Goal: Task Accomplishment & Management: Complete application form

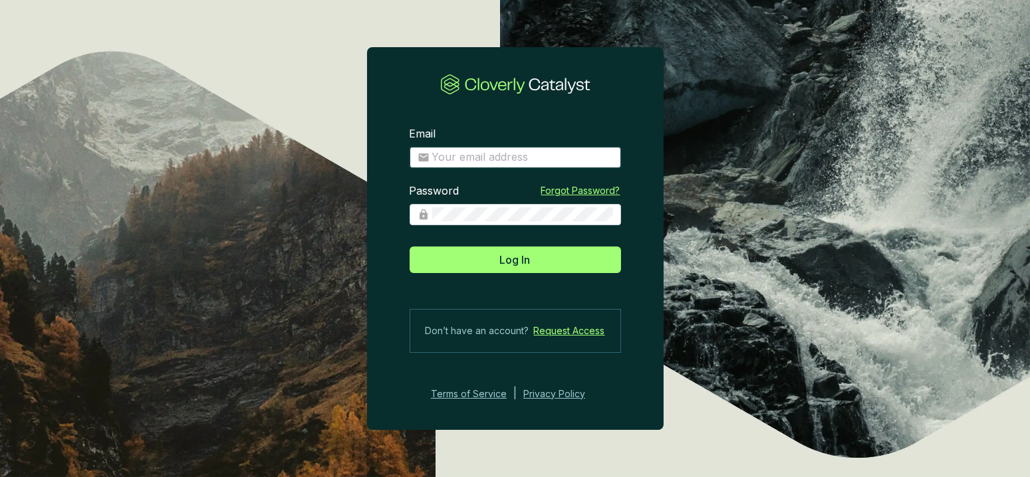
type input "[PERSON_NAME][EMAIL_ADDRESS][DOMAIN_NAME]"
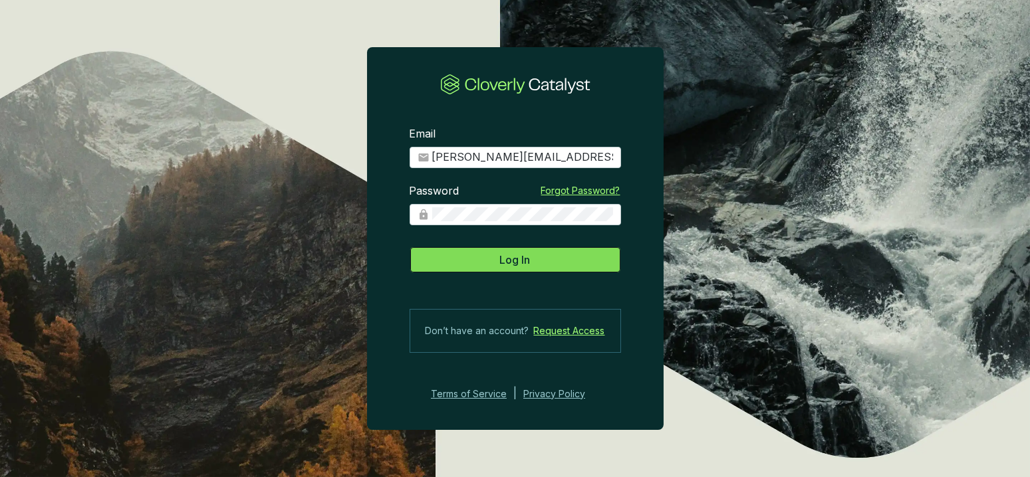
click at [490, 269] on button "Log In" at bounding box center [515, 260] width 211 height 27
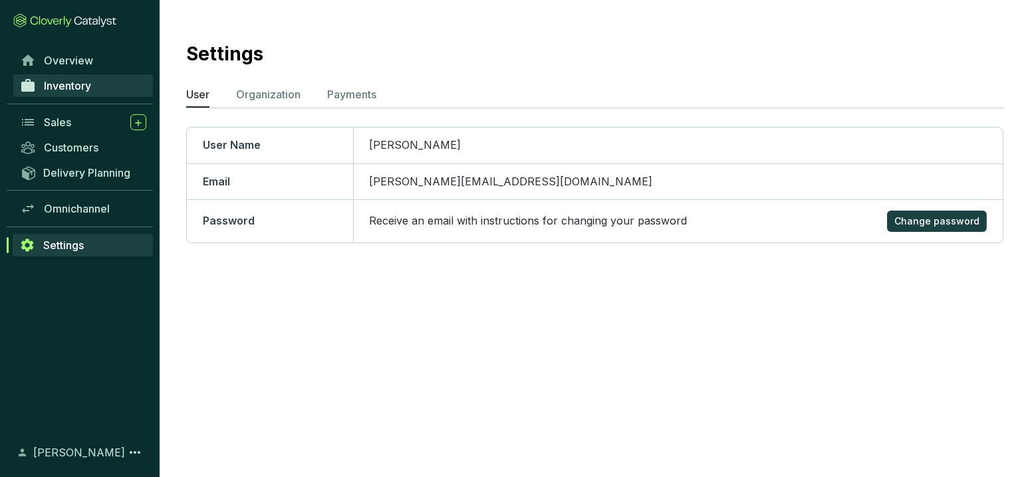
click at [75, 82] on span "Inventory" at bounding box center [67, 85] width 47 height 13
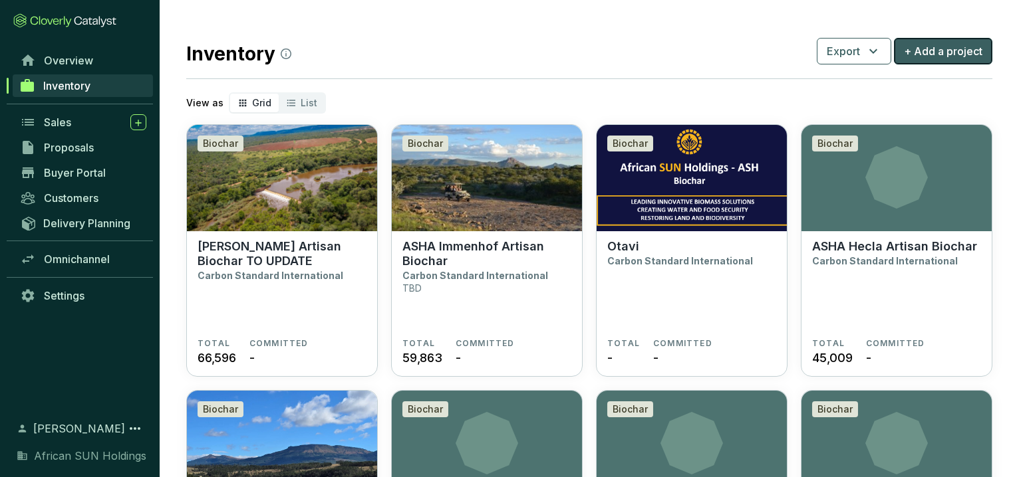
click at [946, 53] on span "+ Add a project" at bounding box center [943, 51] width 78 height 16
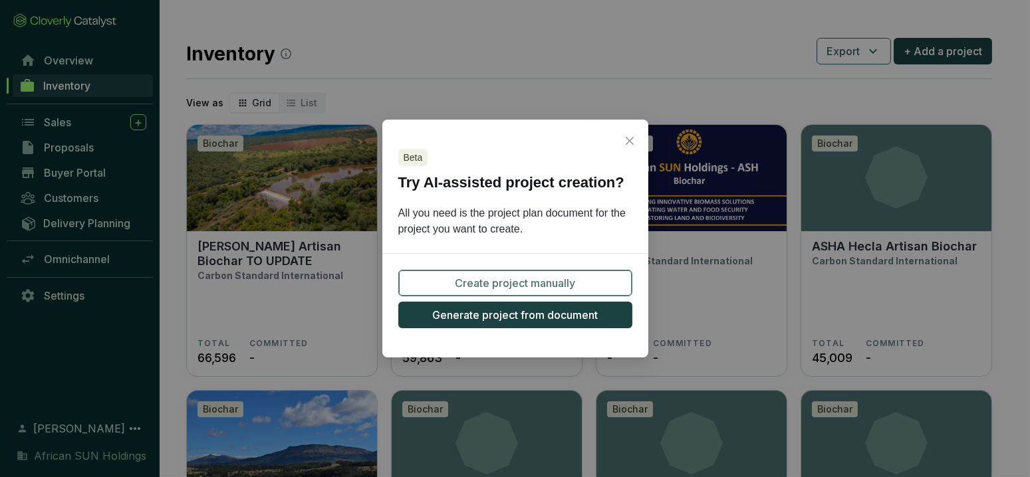
click at [483, 276] on span "Create project manually" at bounding box center [515, 283] width 120 height 16
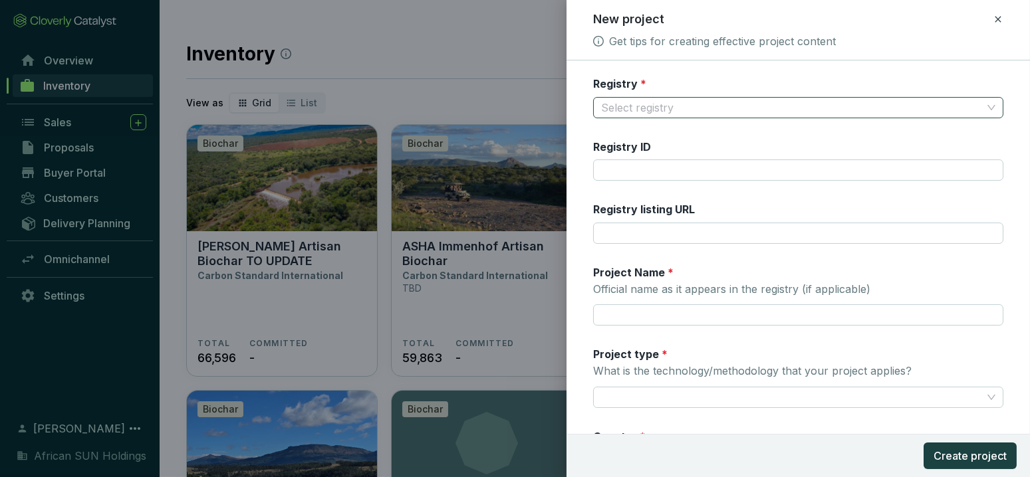
click at [638, 107] on input "Registry *" at bounding box center [791, 108] width 381 height 20
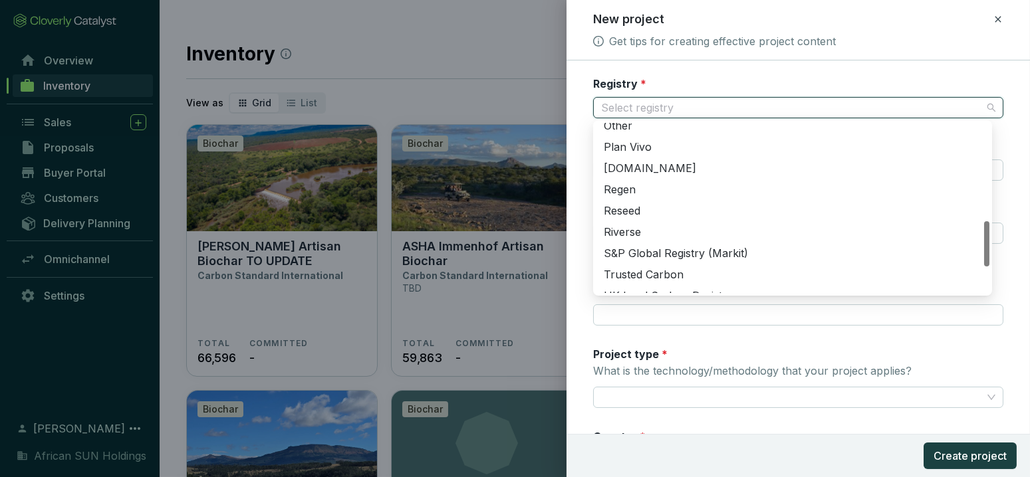
scroll to position [295, 0]
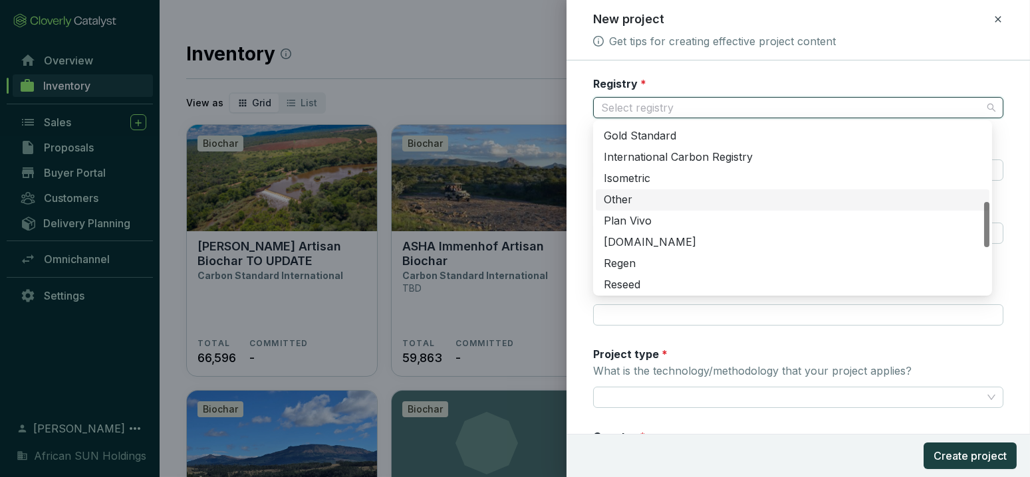
click at [623, 193] on div "Other" at bounding box center [793, 200] width 378 height 15
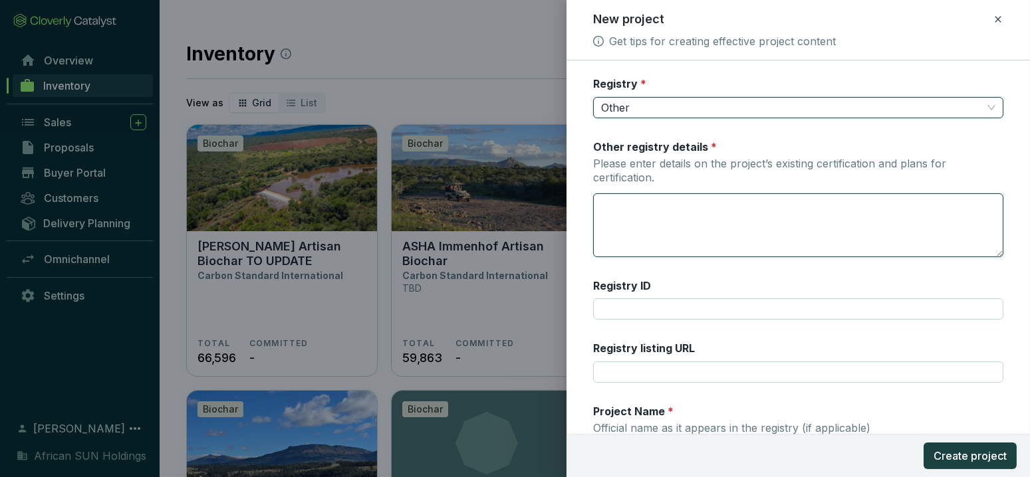
click at [639, 207] on textarea "Other registry details * Please enter details on the project’s existing certifi…" at bounding box center [798, 225] width 409 height 63
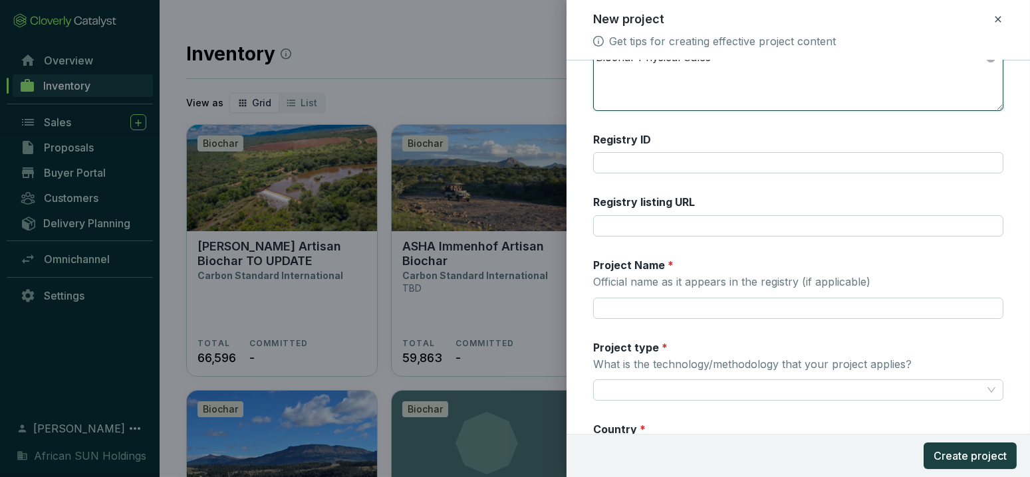
scroll to position [148, 0]
type textarea "Biochar Physical Sales"
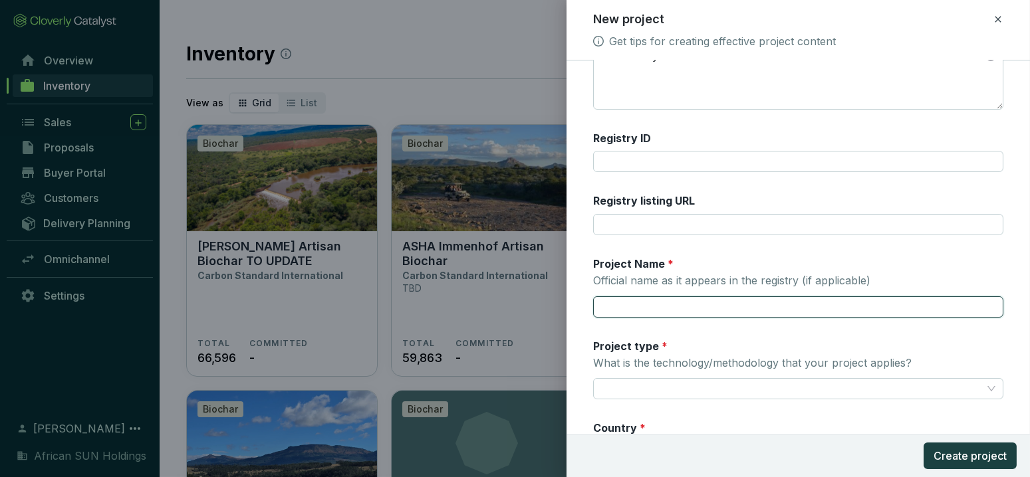
click at [620, 310] on input "Project Name * Official name as it appears in the registry (if applicable)" at bounding box center [798, 307] width 410 height 21
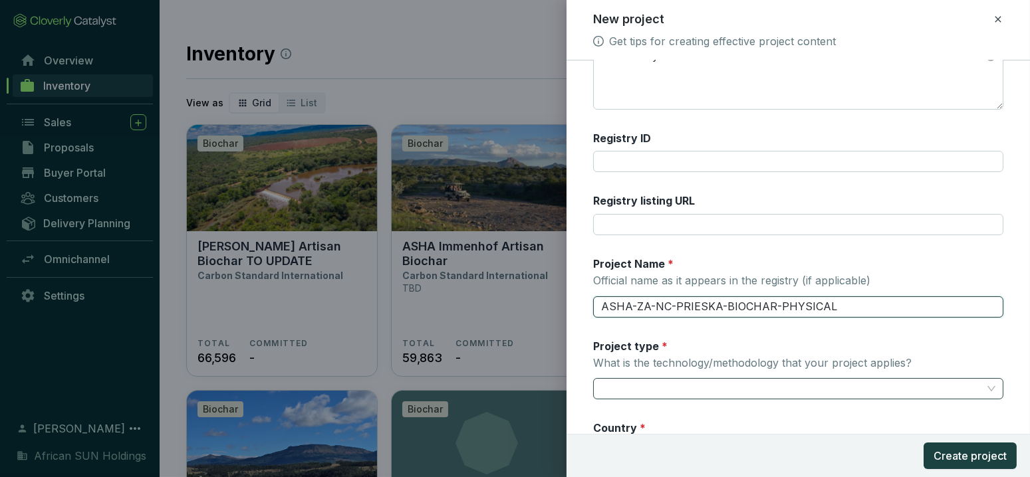
type input "ASHA-ZA-NC-PRIESKA-BIOCHAR-PHYSICAL"
click at [626, 395] on input "Project type * What is the technology/methodology that your project applies?" at bounding box center [791, 389] width 381 height 20
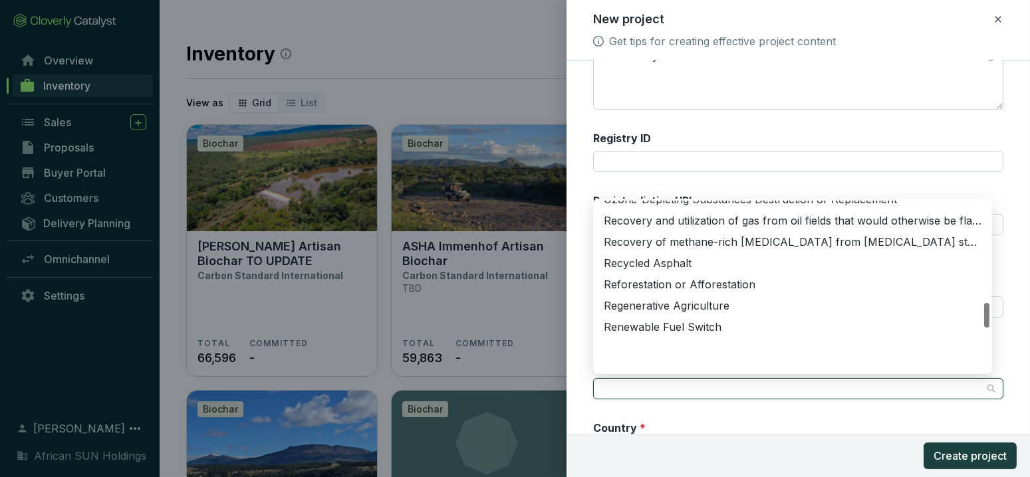
scroll to position [683, 0]
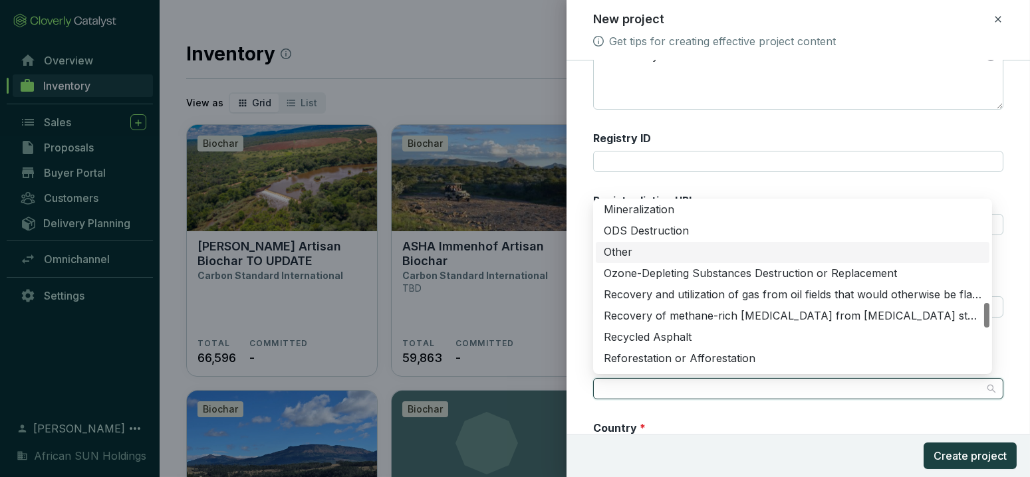
click at [623, 250] on div "Other" at bounding box center [793, 252] width 378 height 15
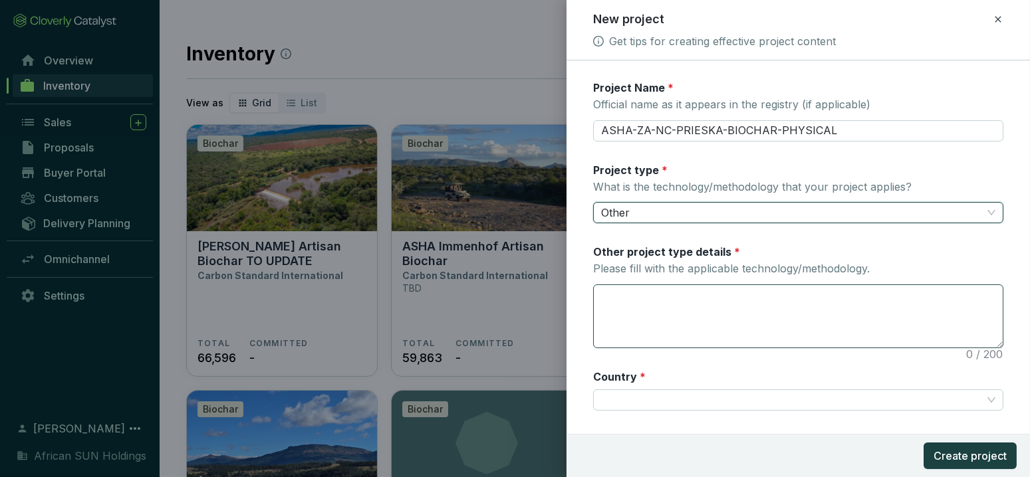
scroll to position [369, 0]
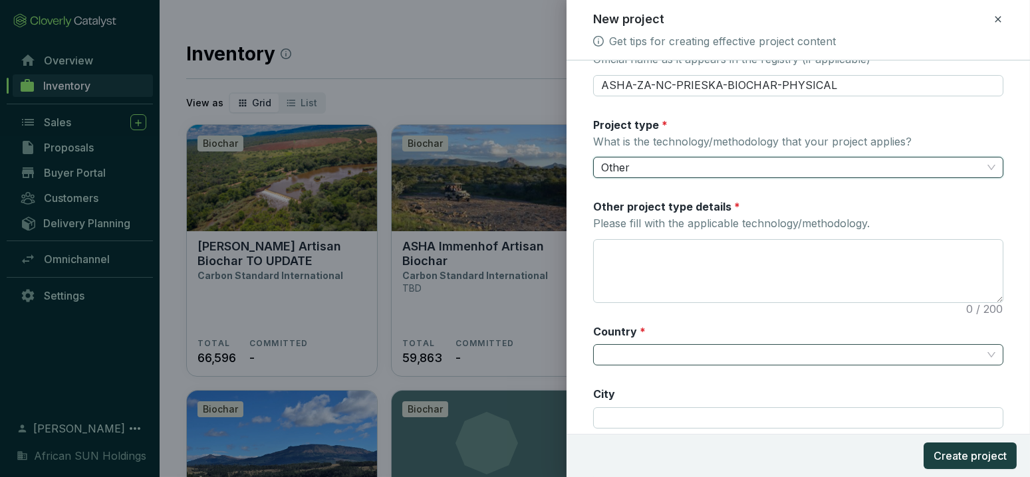
click at [651, 356] on input "Country *" at bounding box center [791, 355] width 381 height 20
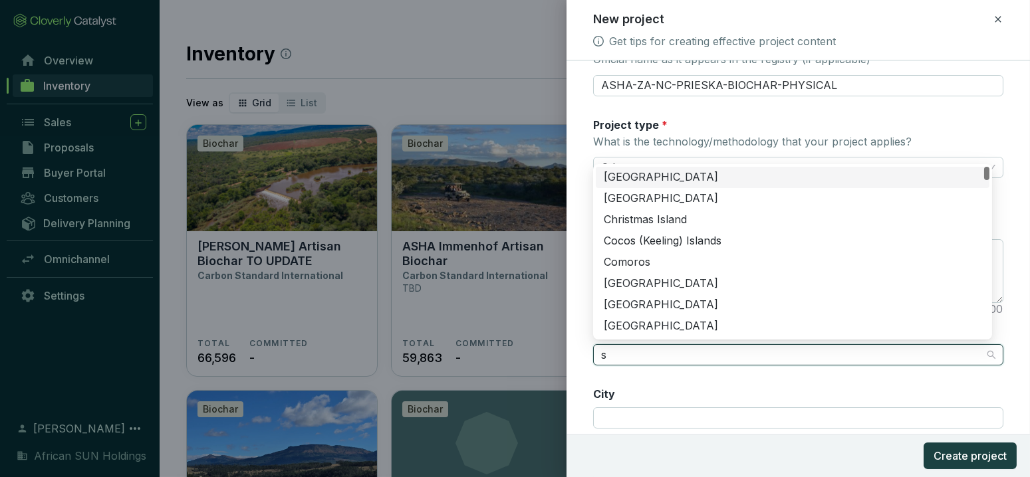
type input "so"
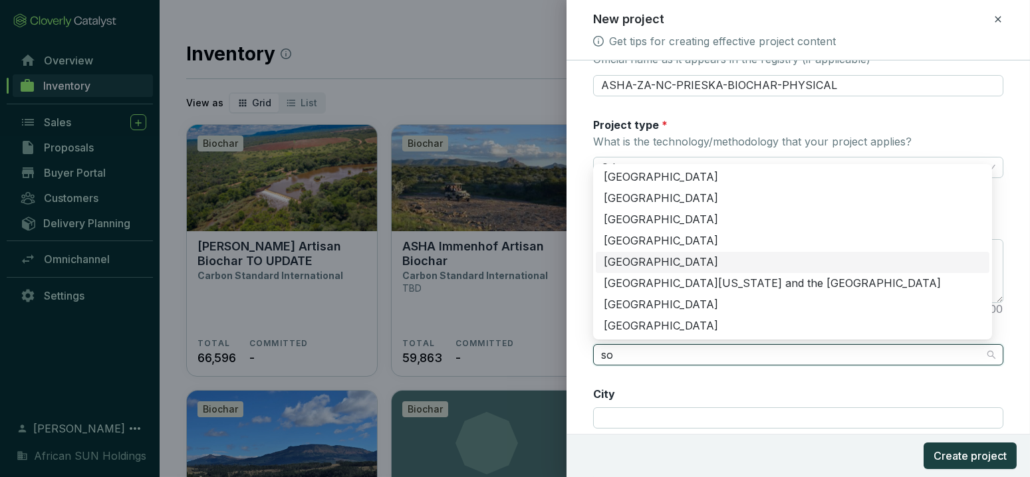
click at [657, 257] on div "[GEOGRAPHIC_DATA]" at bounding box center [793, 262] width 378 height 15
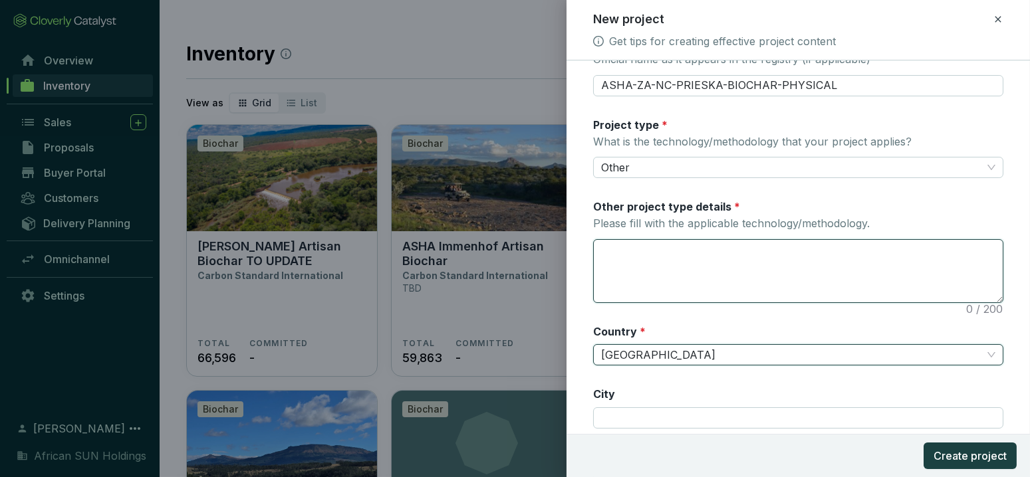
click at [676, 247] on textarea "Other project type details * Please fill with the applicable technology/methodo…" at bounding box center [798, 271] width 409 height 63
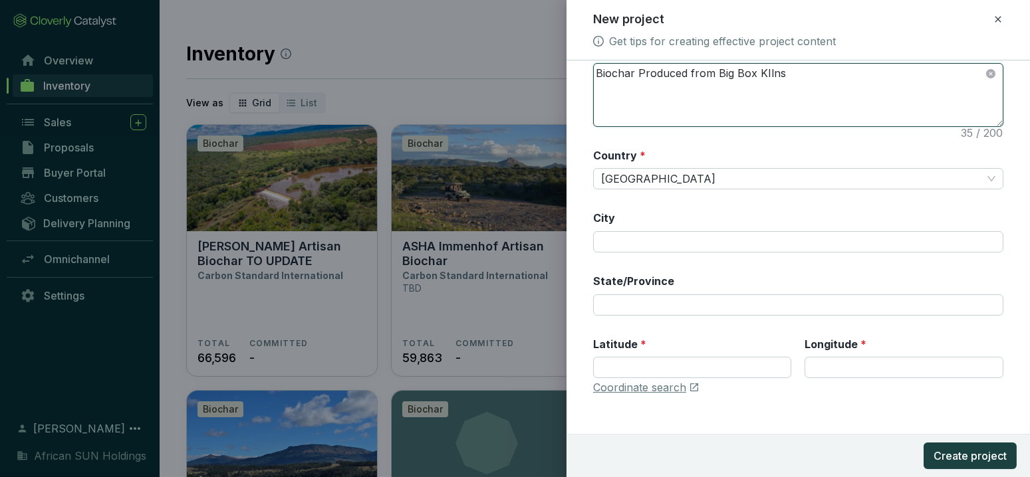
scroll to position [555, 0]
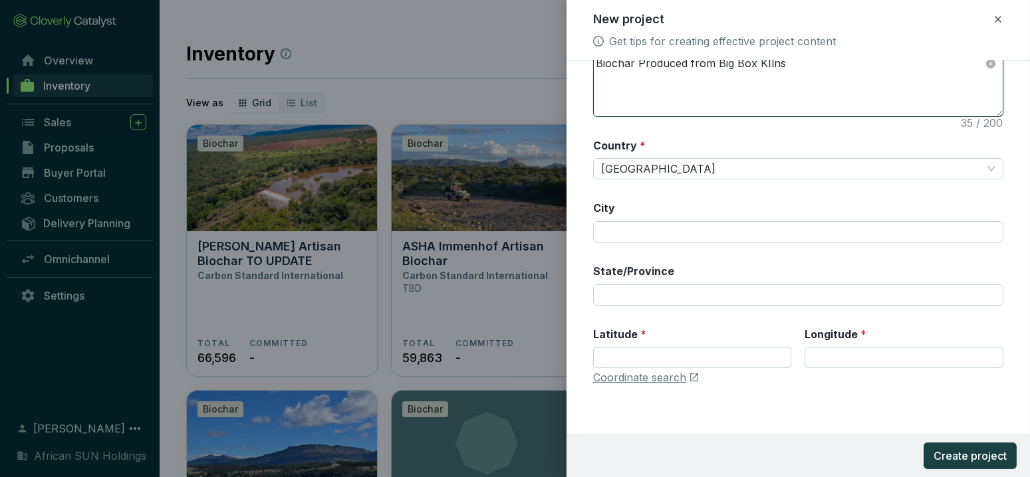
type textarea "Biochar Produced from Big Box KIlns"
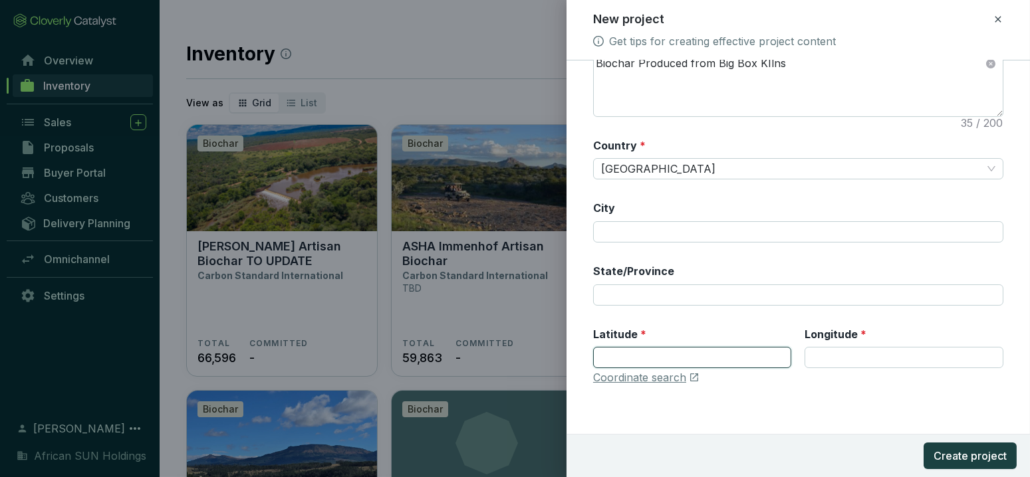
click at [666, 360] on input "Latitude *" at bounding box center [692, 357] width 199 height 21
paste input "29.188478"
type input "29.188478"
click at [854, 371] on div "Coordinate search" at bounding box center [798, 378] width 410 height 15
click at [849, 360] on input "Longitude *" at bounding box center [904, 357] width 199 height 21
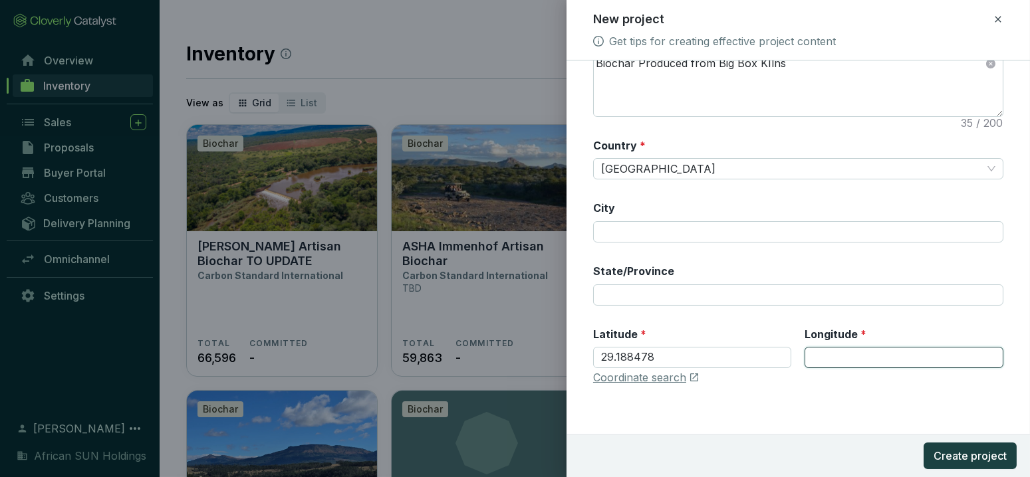
paste input "22.922964"
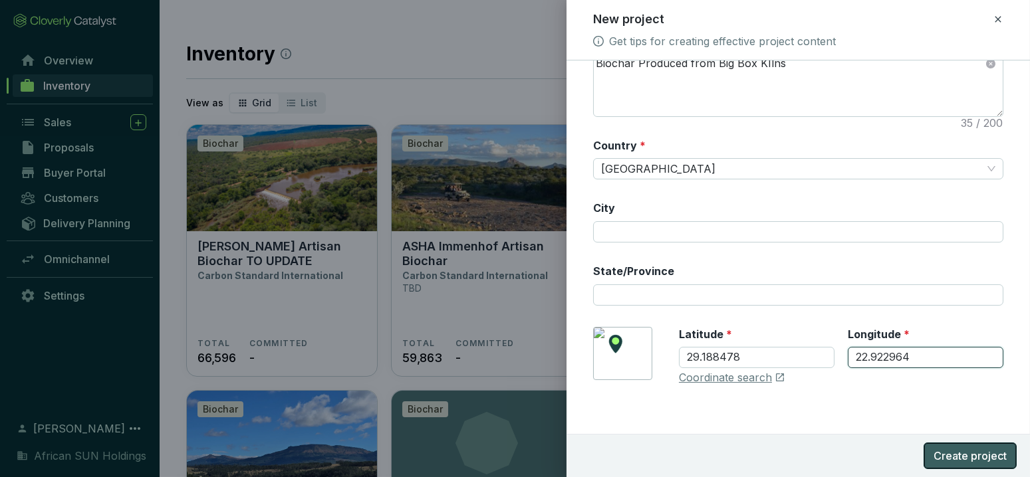
type input "22.922964"
click at [956, 455] on span "Create project" at bounding box center [970, 456] width 73 height 16
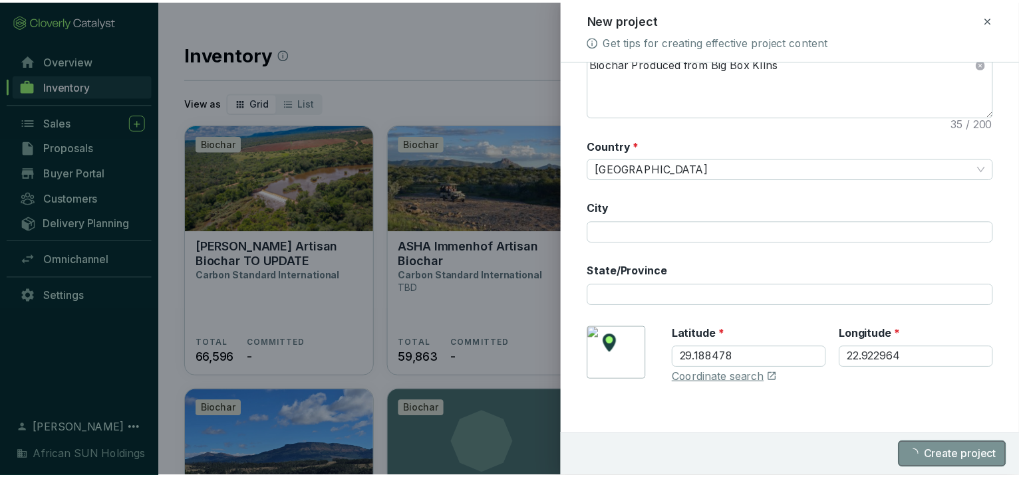
scroll to position [0, 0]
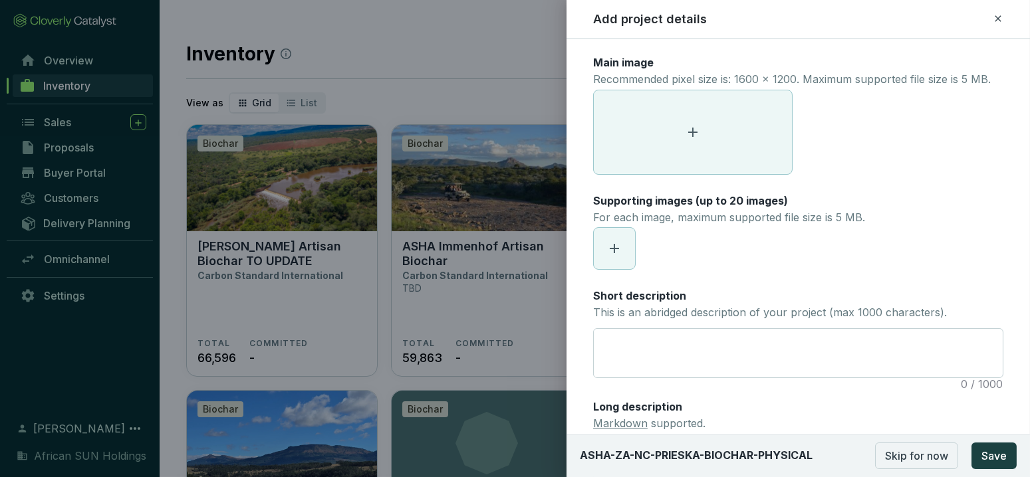
click at [923, 453] on span "Skip for now" at bounding box center [916, 456] width 63 height 16
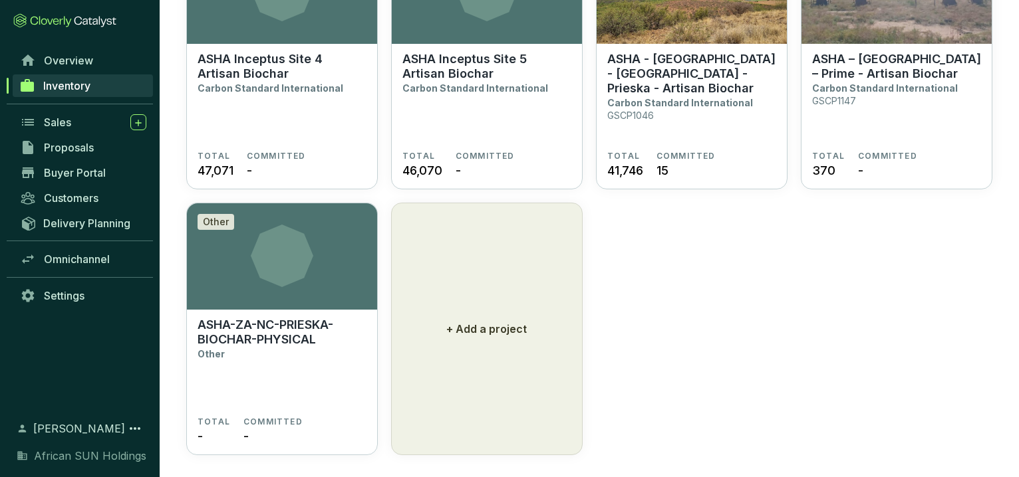
scroll to position [997, 0]
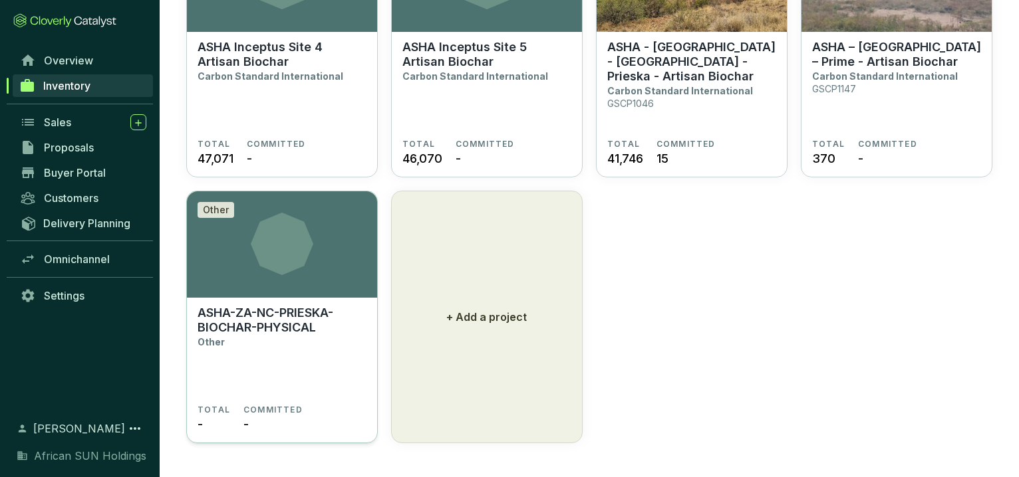
click at [268, 319] on p "ASHA-ZA-NC-PRIESKA-BIOCHAR-PHYSICAL" at bounding box center [281, 320] width 169 height 29
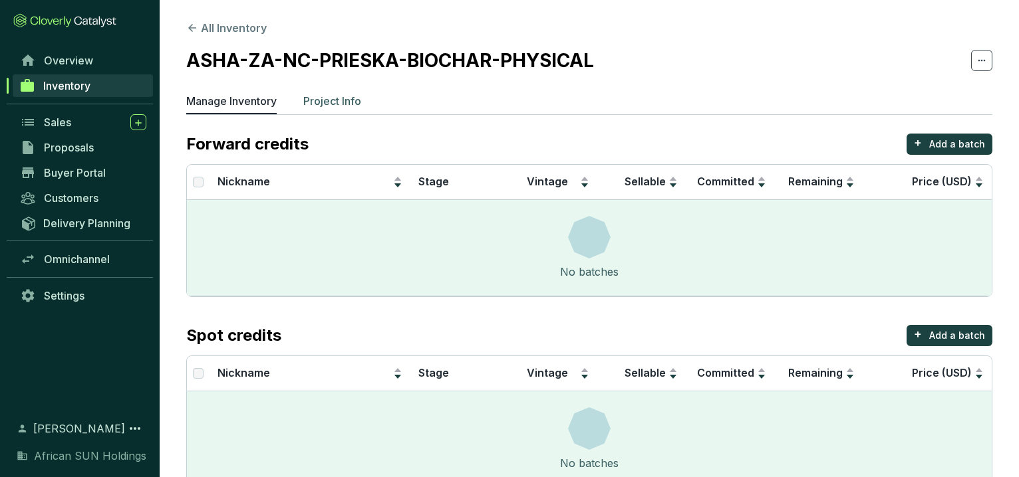
click at [346, 108] on p "Project Info" at bounding box center [332, 101] width 58 height 16
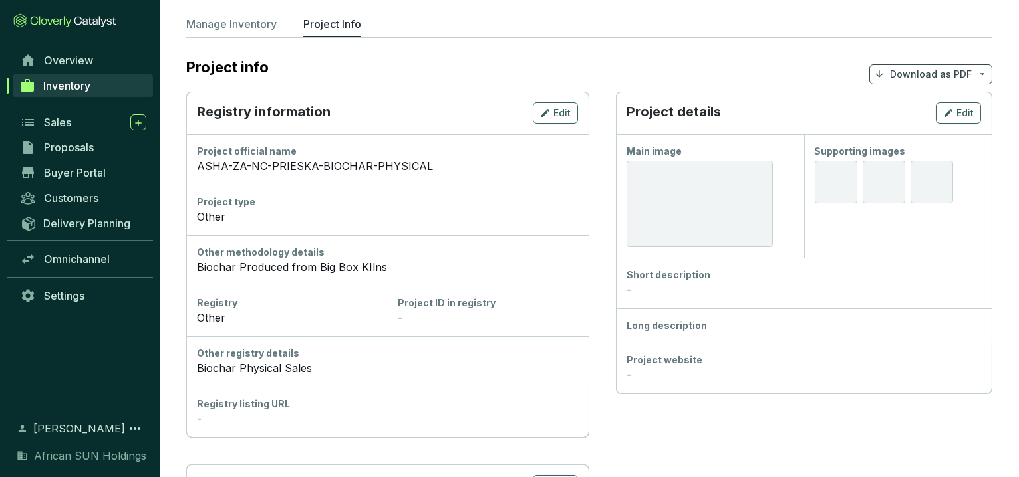
scroll to position [369, 0]
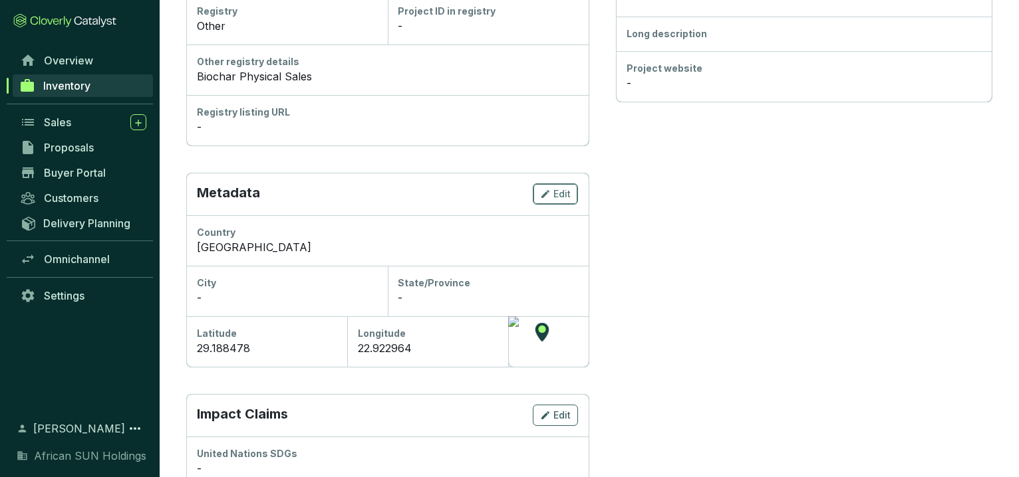
click at [557, 192] on span "Edit" at bounding box center [561, 194] width 17 height 13
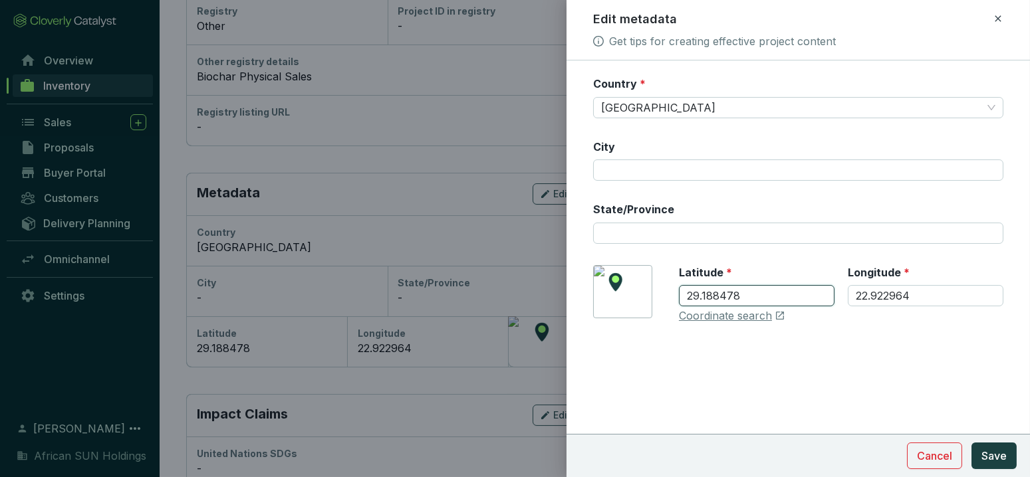
click at [685, 295] on input "29.188478" at bounding box center [757, 295] width 156 height 21
type input "-29.188478"
click at [999, 449] on span "Save" at bounding box center [993, 456] width 25 height 16
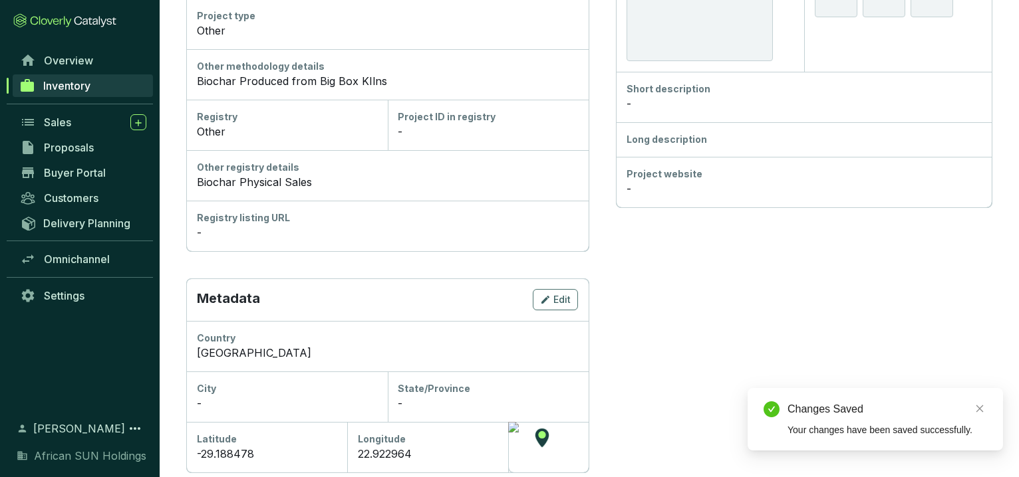
scroll to position [74, 0]
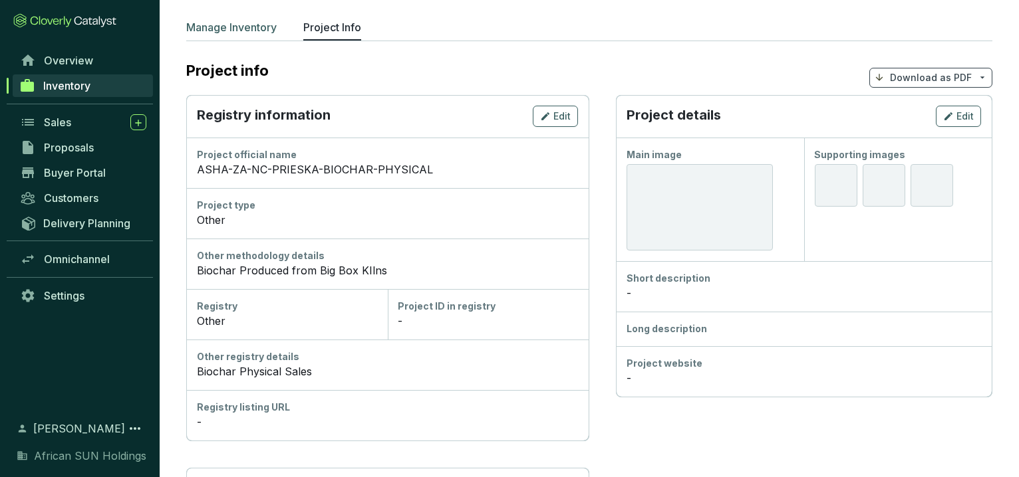
click at [229, 30] on p "Manage Inventory" at bounding box center [231, 27] width 90 height 16
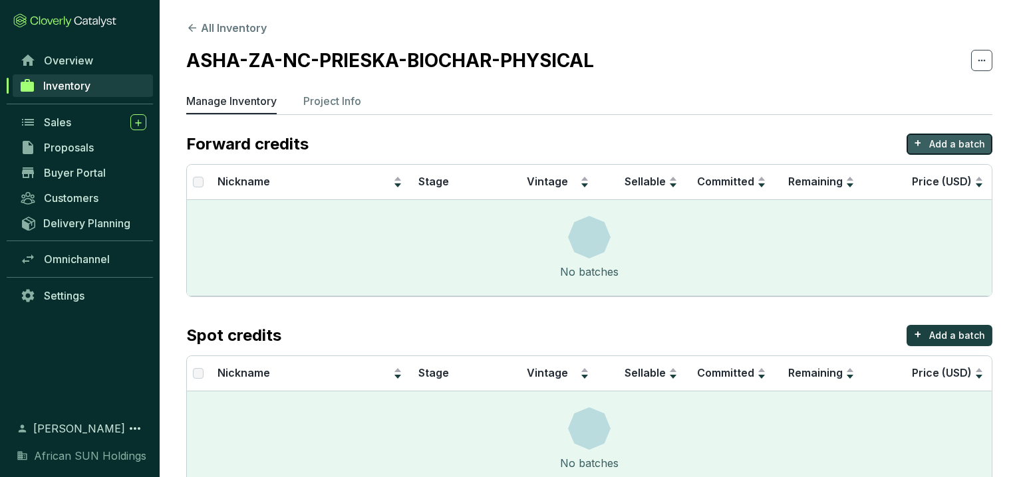
click at [949, 142] on p "Add a batch" at bounding box center [957, 144] width 56 height 13
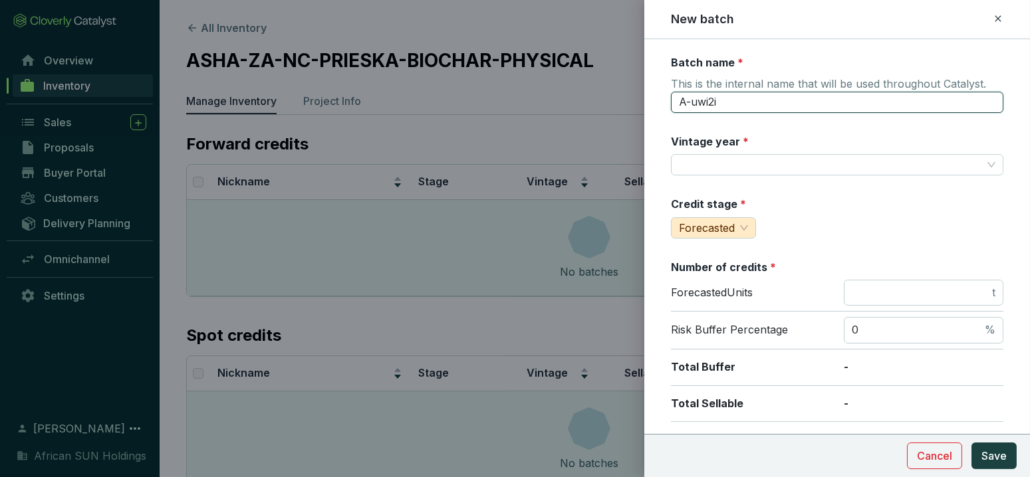
drag, startPoint x: 746, startPoint y: 98, endPoint x: 618, endPoint y: 89, distance: 128.7
click at [618, 89] on div "New batch Batch name * This is the internal name that will be used throughout C…" at bounding box center [515, 238] width 1030 height 477
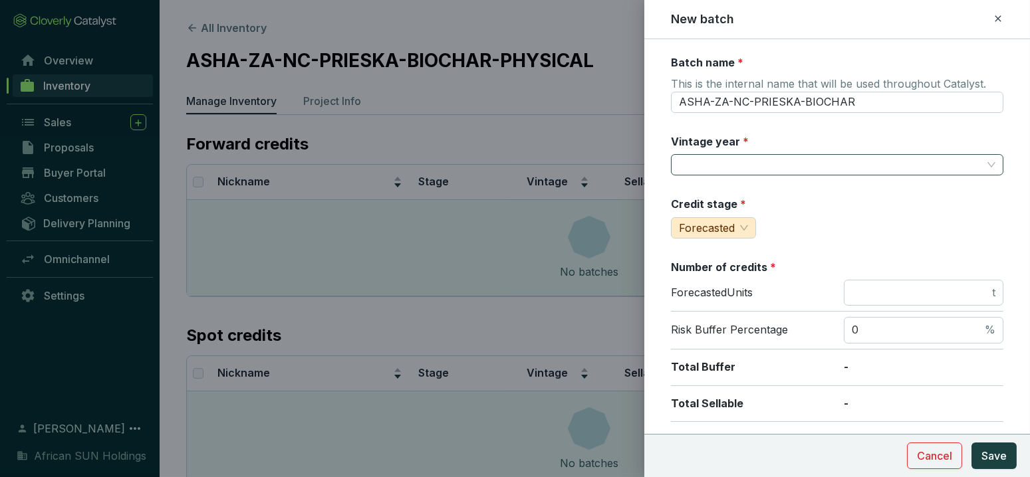
click at [698, 171] on input "Vintage year *" at bounding box center [830, 165] width 303 height 20
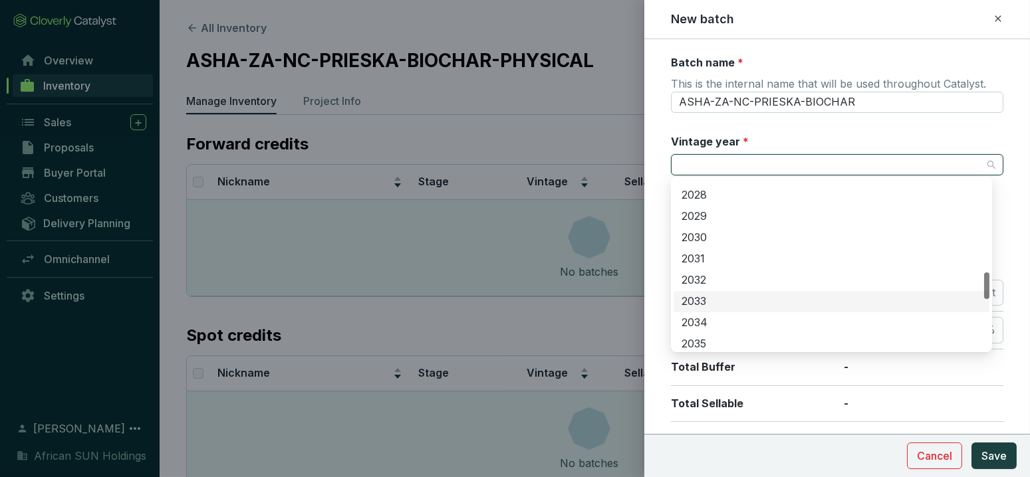
scroll to position [443, 0]
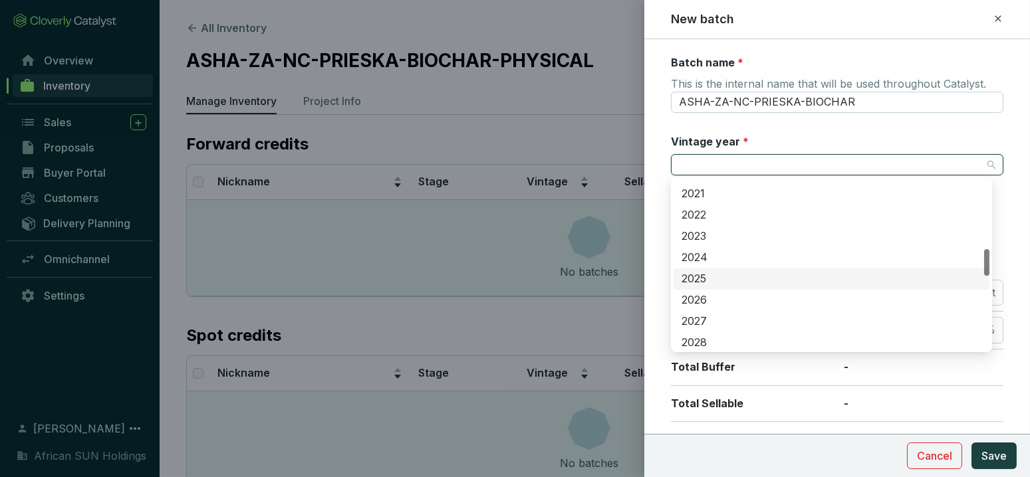
click at [711, 279] on div "2025" at bounding box center [832, 279] width 300 height 15
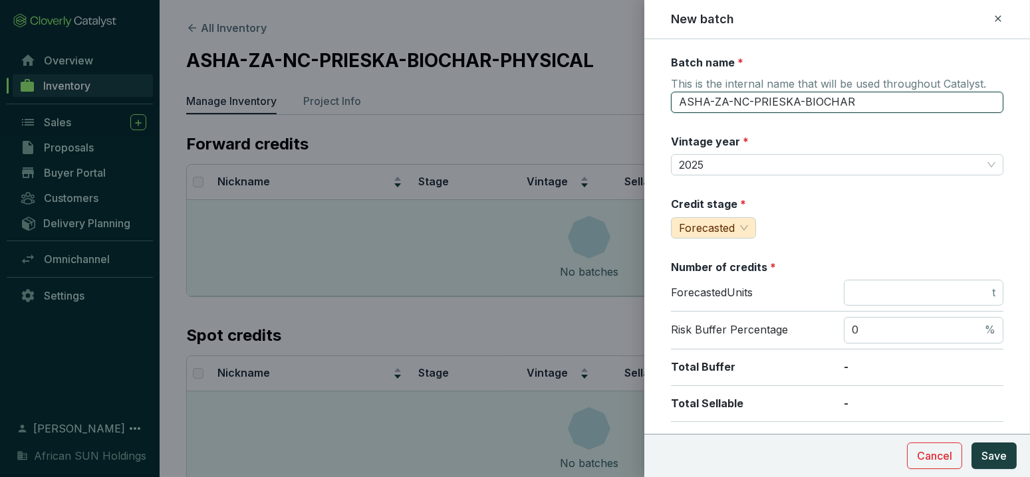
click at [864, 93] on input "ASHA-ZA-NC-PRIESKA-BIOCHAR" at bounding box center [837, 102] width 332 height 21
type input "ASHA-ZA-NC-PRIESKA-BIOCHAR-2025-10"
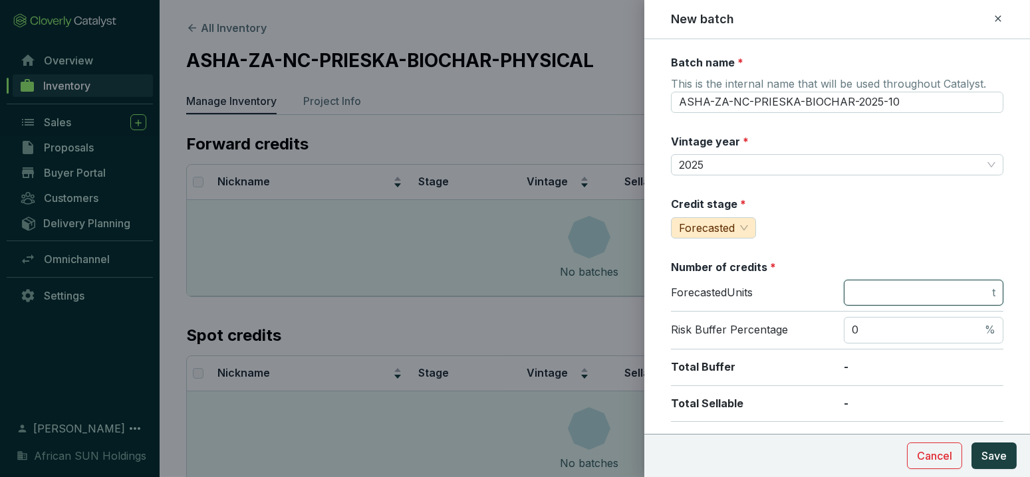
click at [967, 287] on input "number" at bounding box center [921, 293] width 138 height 15
drag, startPoint x: 875, startPoint y: 284, endPoint x: 819, endPoint y: 277, distance: 56.2
click at [819, 277] on section "Number of credits * Forecasted Units 100 t Risk Buffer Percentage 0 % Total Buf…" at bounding box center [837, 341] width 332 height 162
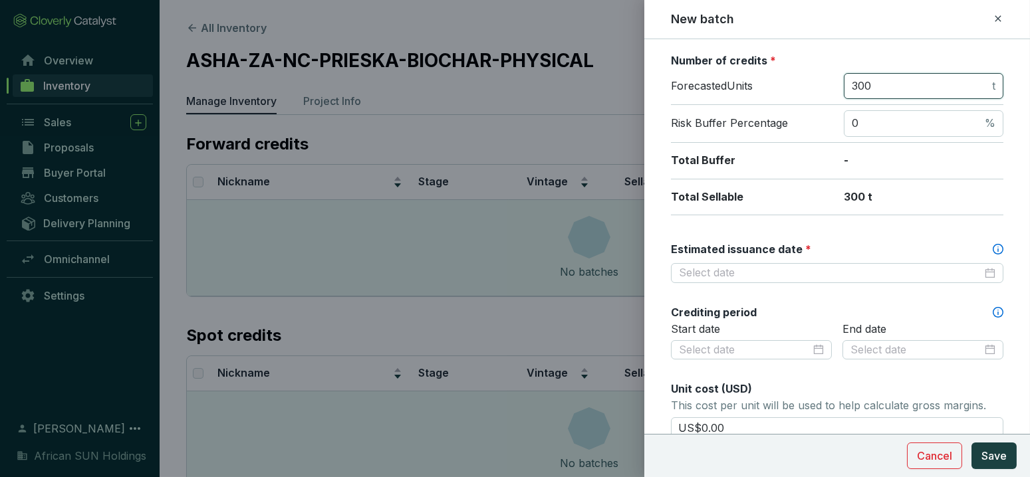
scroll to position [221, 0]
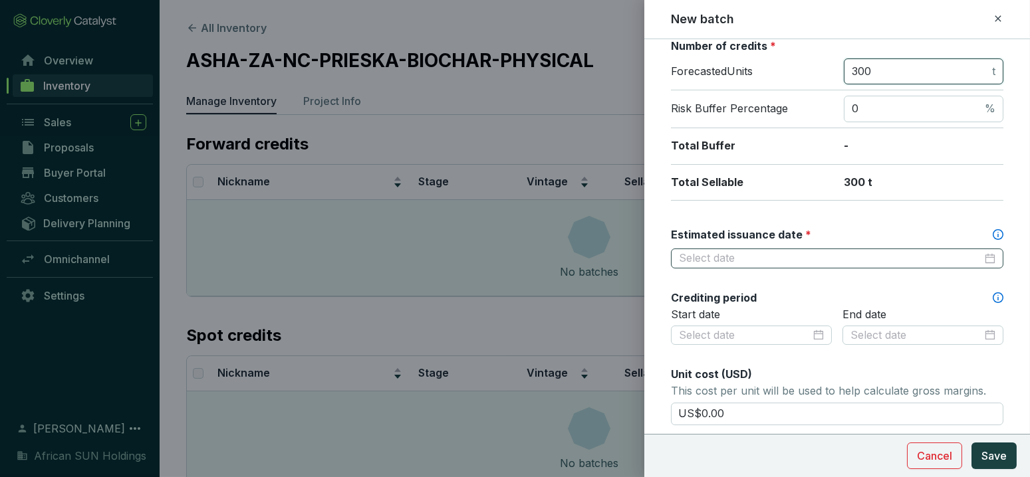
type input "300"
click at [867, 252] on input "Estimated issuance date *" at bounding box center [830, 258] width 303 height 15
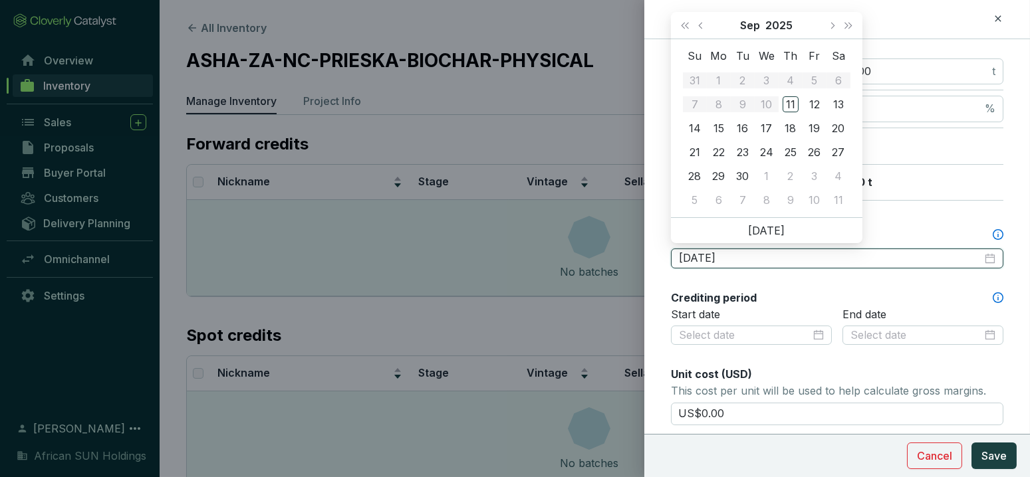
type input "2025-09-12"
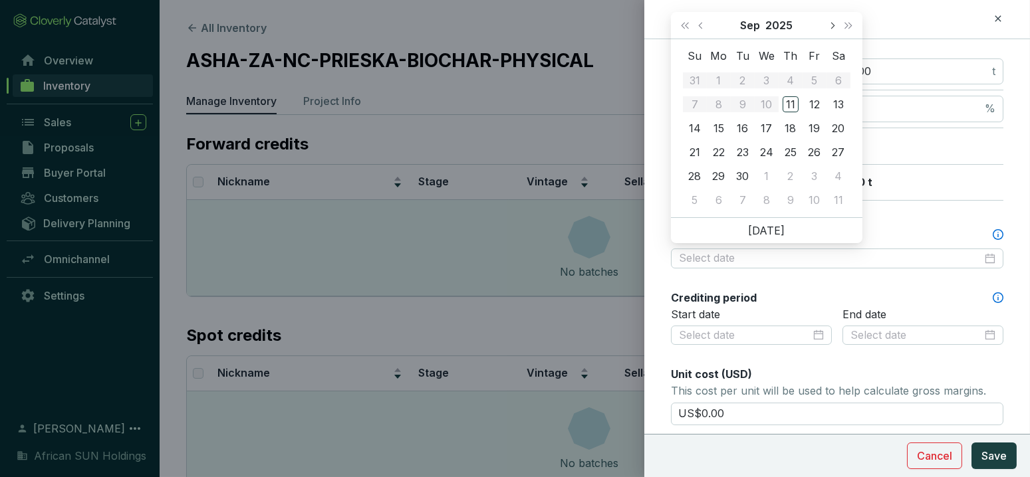
click at [829, 21] on button "Next month (PageDown)" at bounding box center [831, 25] width 17 height 27
type input "2025-10-31"
click at [819, 175] on div "31" at bounding box center [815, 176] width 16 height 16
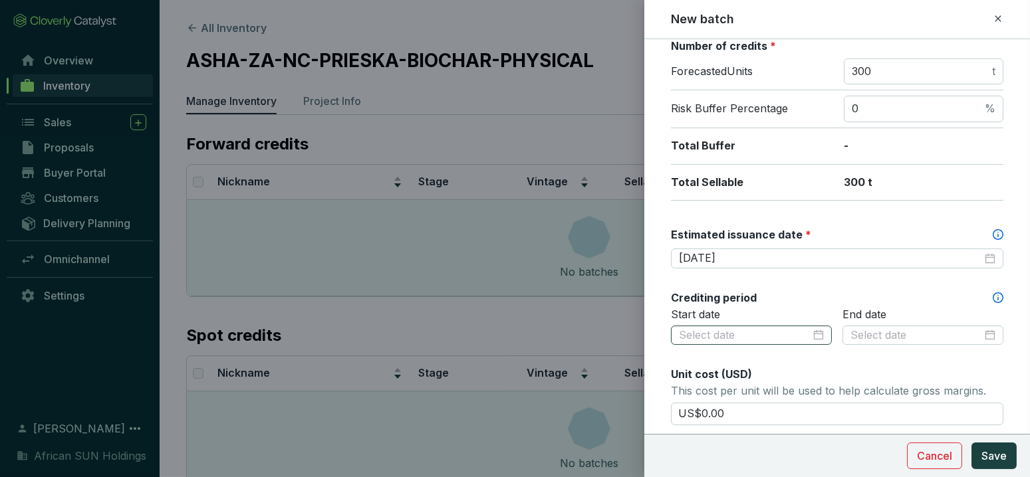
click at [817, 328] on div at bounding box center [751, 335] width 145 height 15
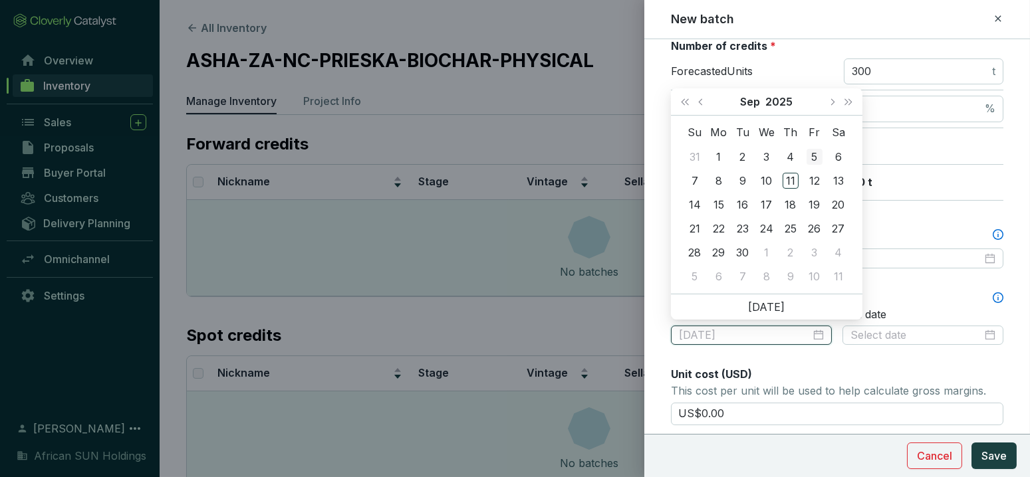
type input "2025-09-05"
type input "2025-10-01"
click at [772, 248] on div "1" at bounding box center [767, 253] width 16 height 16
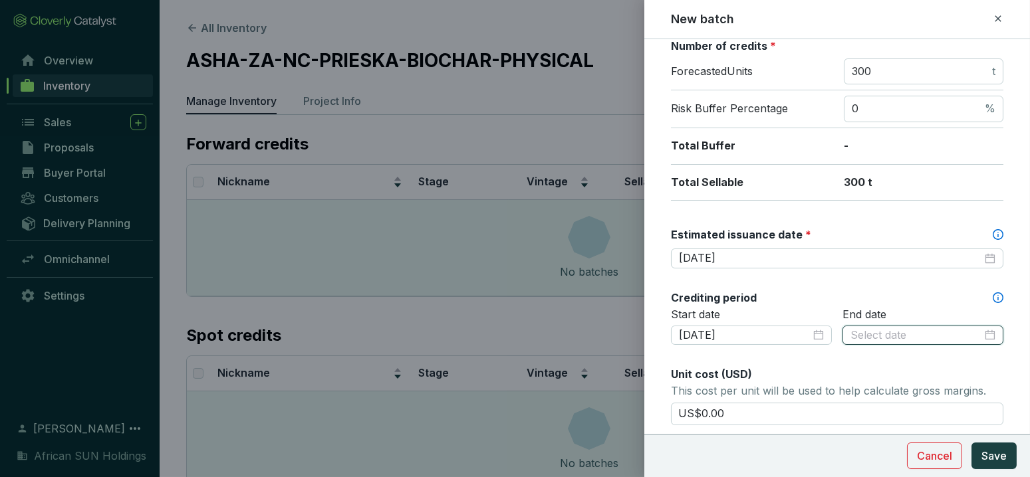
click at [908, 335] on input at bounding box center [916, 335] width 132 height 15
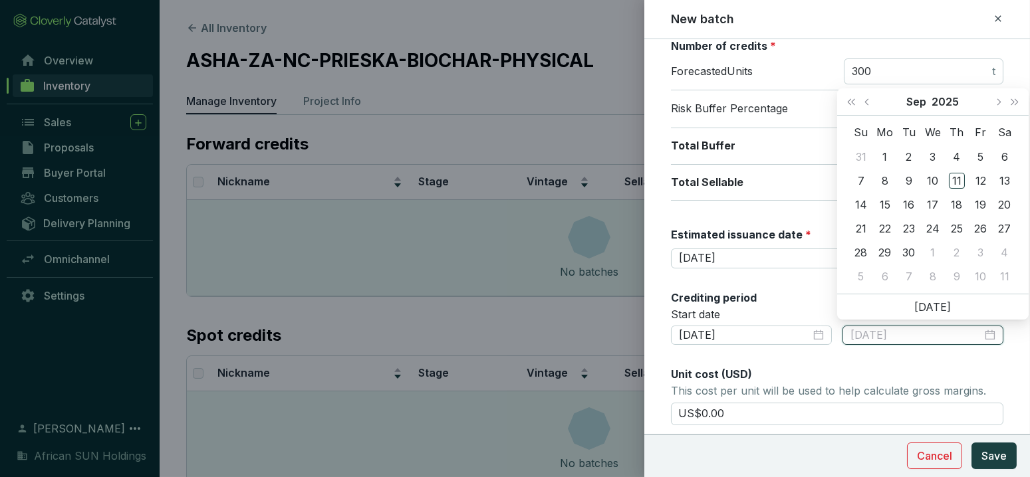
type input "2025-09-04"
click at [999, 100] on span "Next month (PageDown)" at bounding box center [998, 101] width 7 height 7
type input "2025-10-29"
type input "2025-10-30"
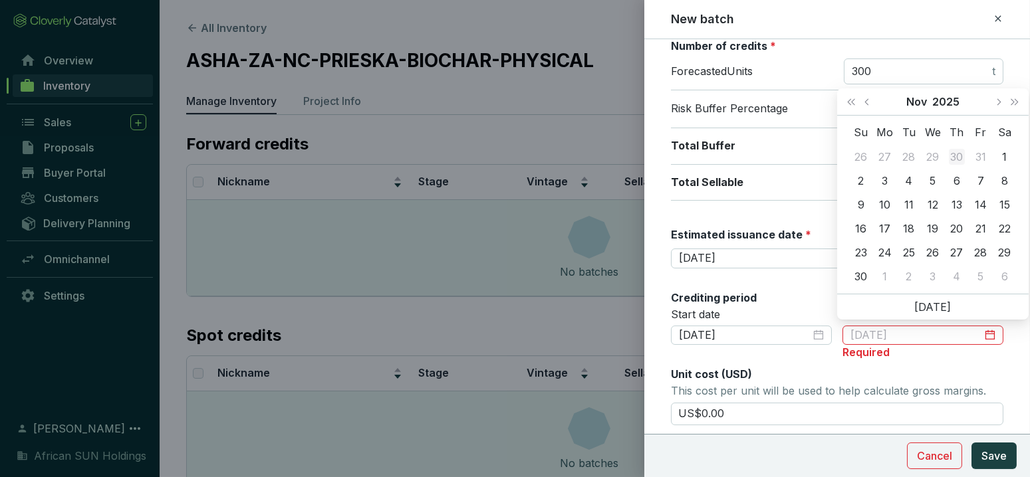
click at [952, 152] on div "30" at bounding box center [957, 157] width 16 height 16
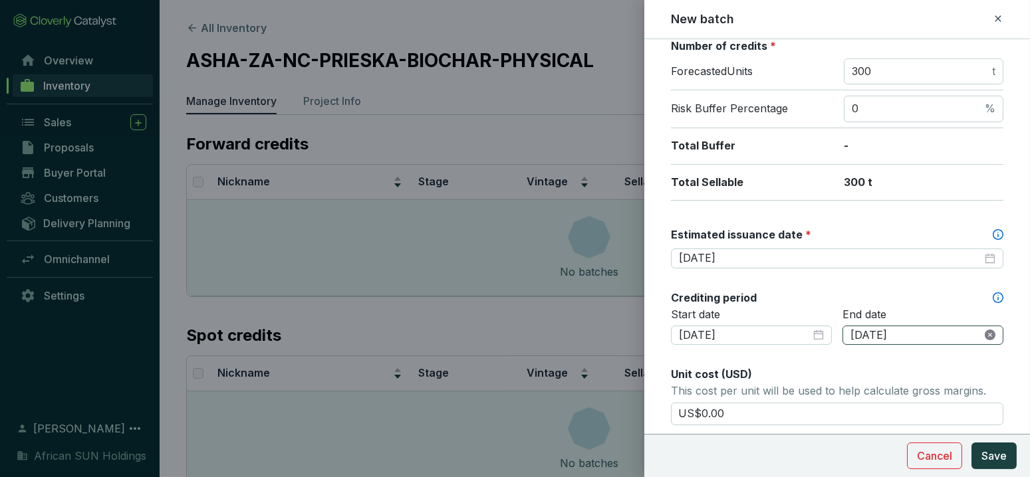
click at [985, 330] on icon "close-circle" at bounding box center [990, 335] width 11 height 11
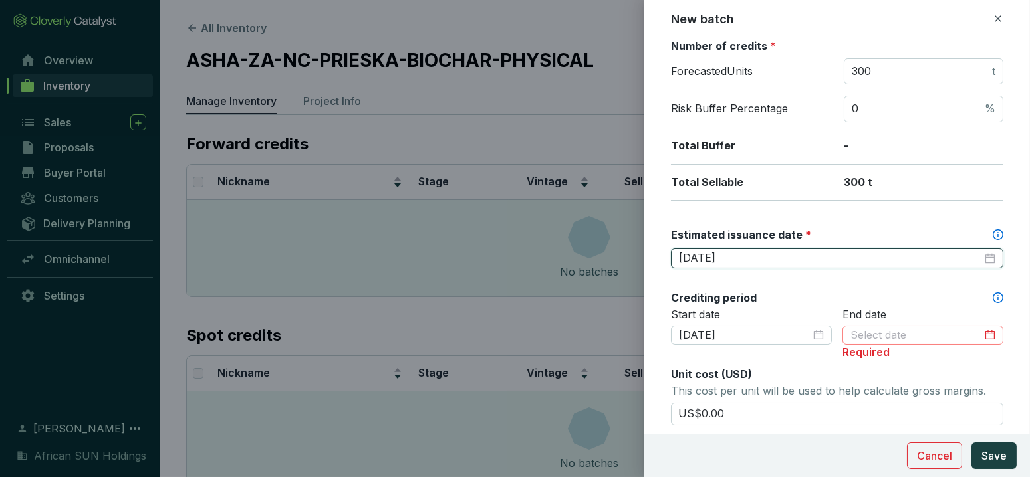
drag, startPoint x: 765, startPoint y: 249, endPoint x: 572, endPoint y: 237, distance: 193.2
click at [572, 237] on div "New batch Batch name * This is the internal name that will be used throughout C…" at bounding box center [515, 238] width 1030 height 477
click at [872, 328] on input at bounding box center [916, 335] width 132 height 15
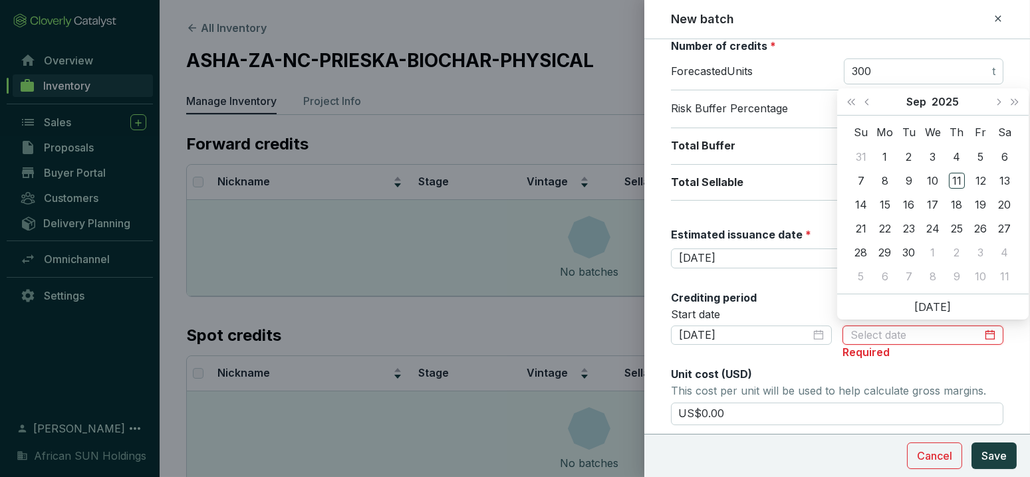
paste input "2025-10-31"
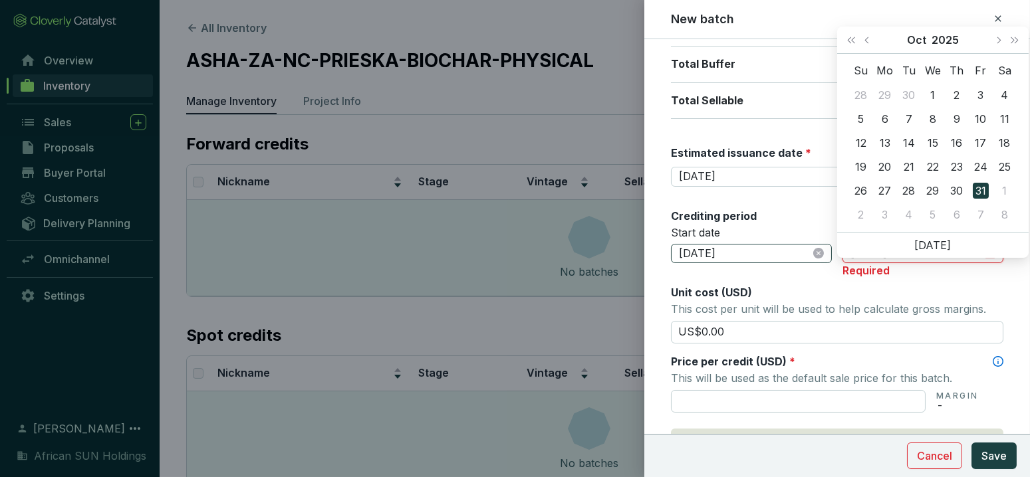
scroll to position [369, 0]
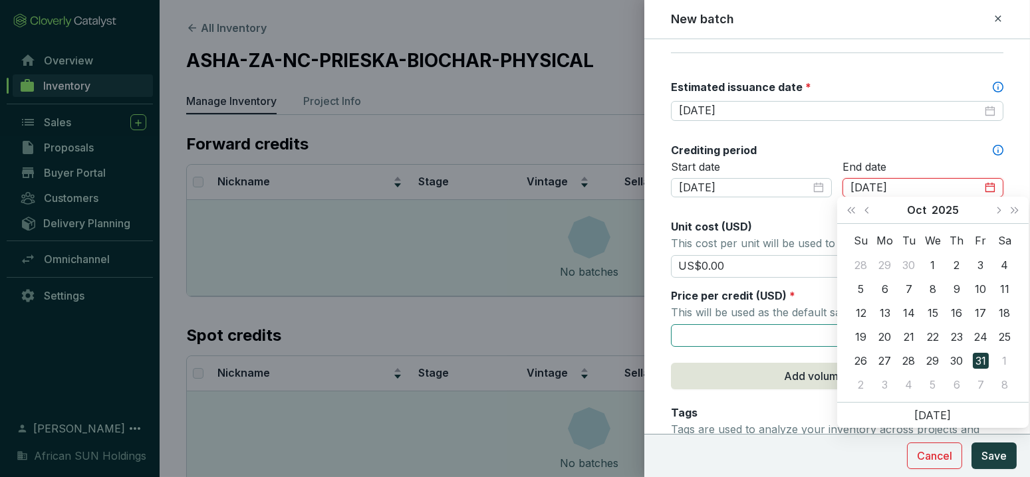
type input "2025-10-31"
click at [709, 329] on input "text" at bounding box center [798, 335] width 255 height 23
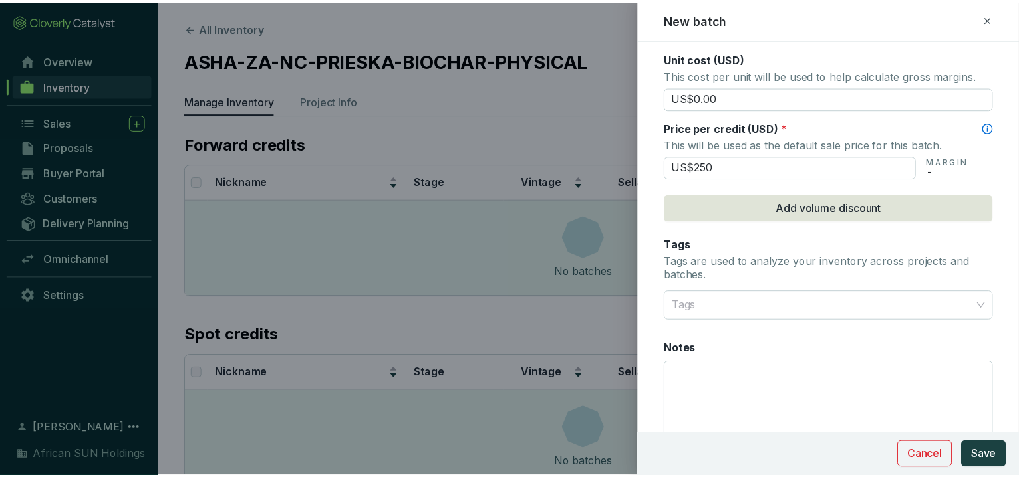
scroll to position [590, 0]
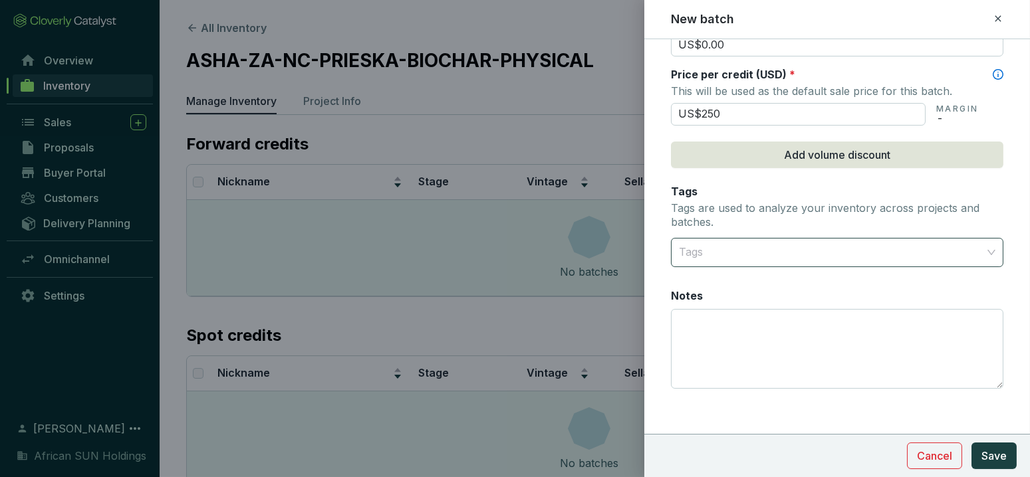
click at [729, 248] on div at bounding box center [830, 252] width 312 height 27
type input "US$250.00"
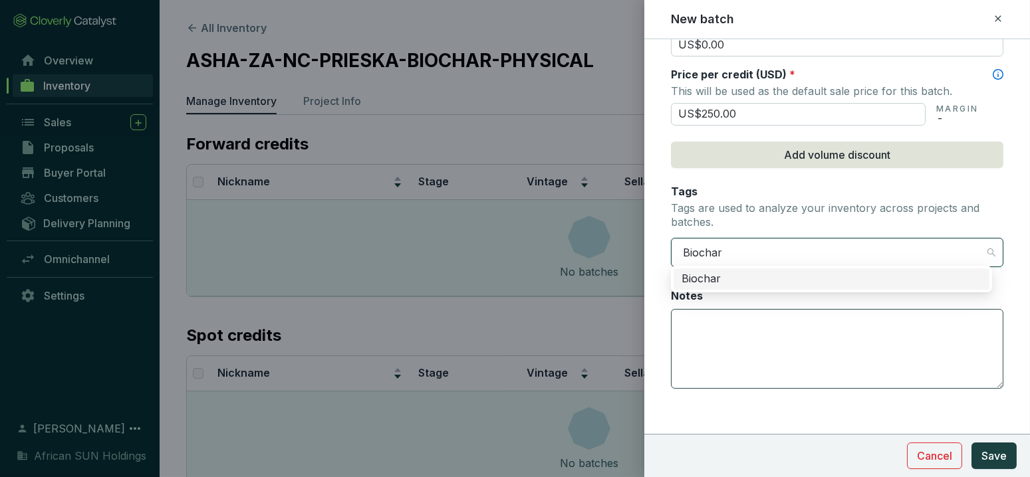
type input "Biochar"
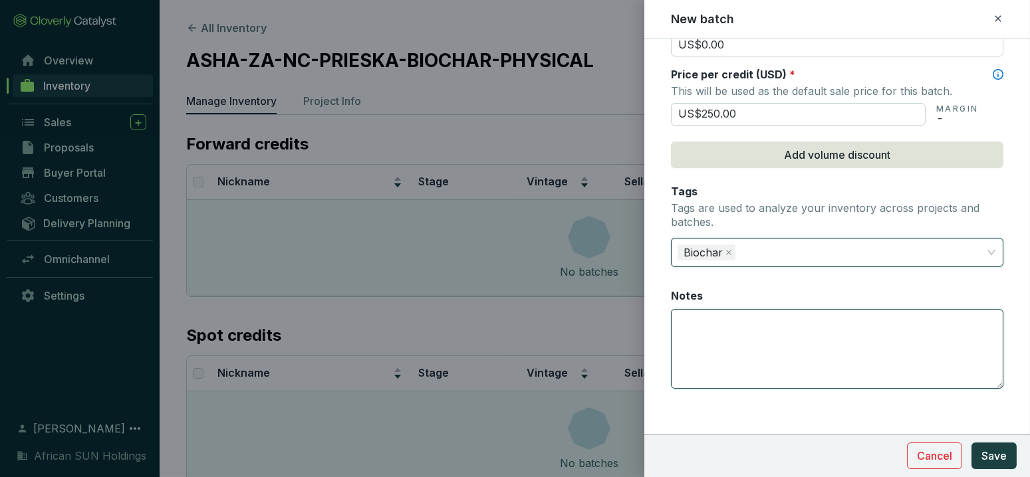
click at [769, 360] on textarea "Notes" at bounding box center [837, 349] width 331 height 78
click at [797, 249] on div "Biochar" at bounding box center [830, 252] width 312 height 27
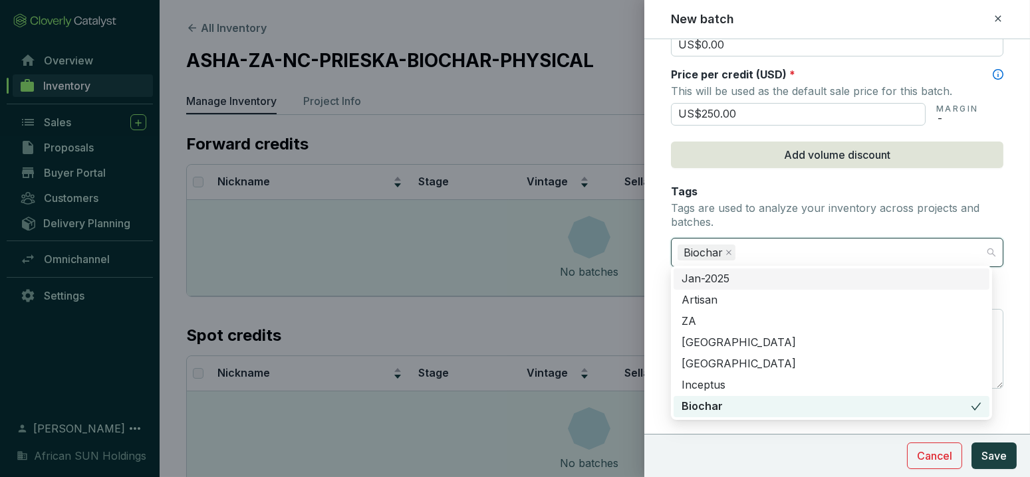
type input "S"
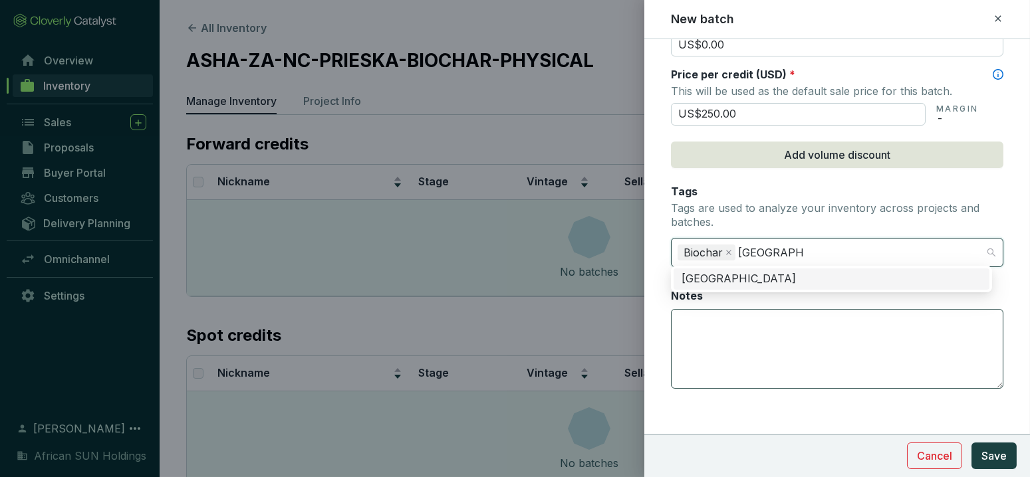
type input "[GEOGRAPHIC_DATA]"
click at [743, 342] on textarea "Notes" at bounding box center [837, 349] width 331 height 78
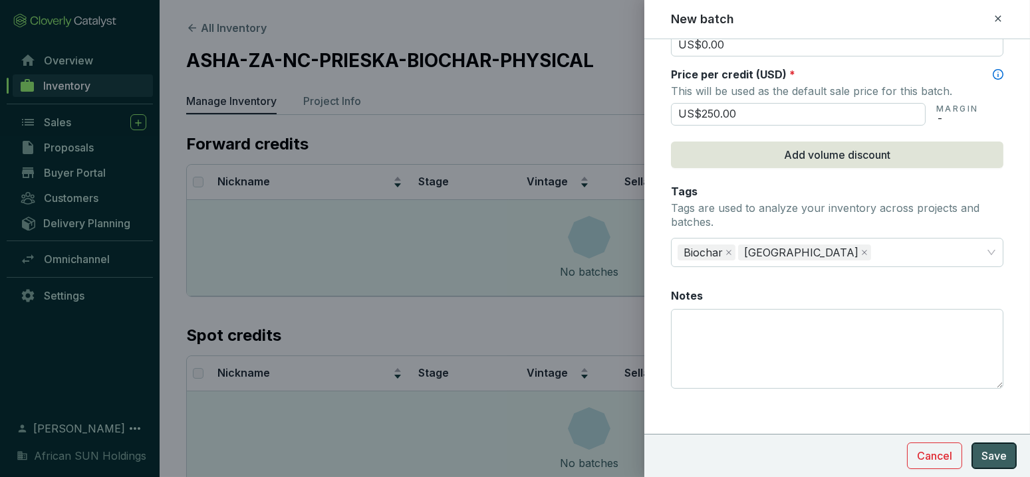
click at [1006, 451] on span "Save" at bounding box center [993, 456] width 25 height 16
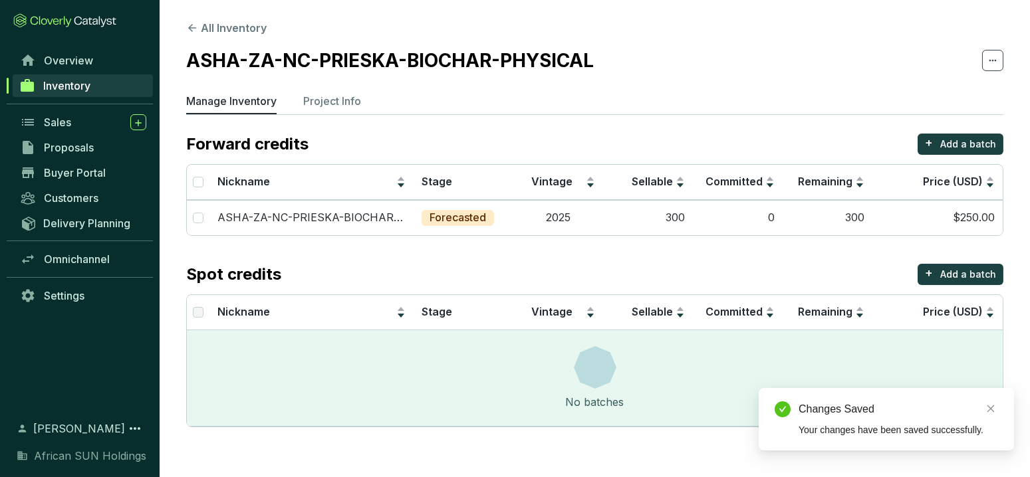
click at [71, 90] on span "Inventory" at bounding box center [66, 85] width 47 height 13
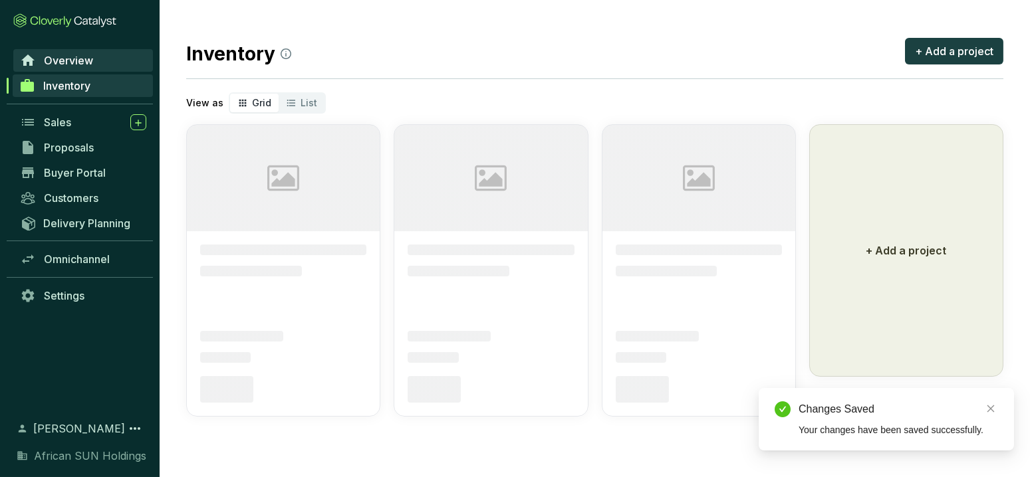
click at [58, 51] on link "Overview" at bounding box center [83, 60] width 140 height 23
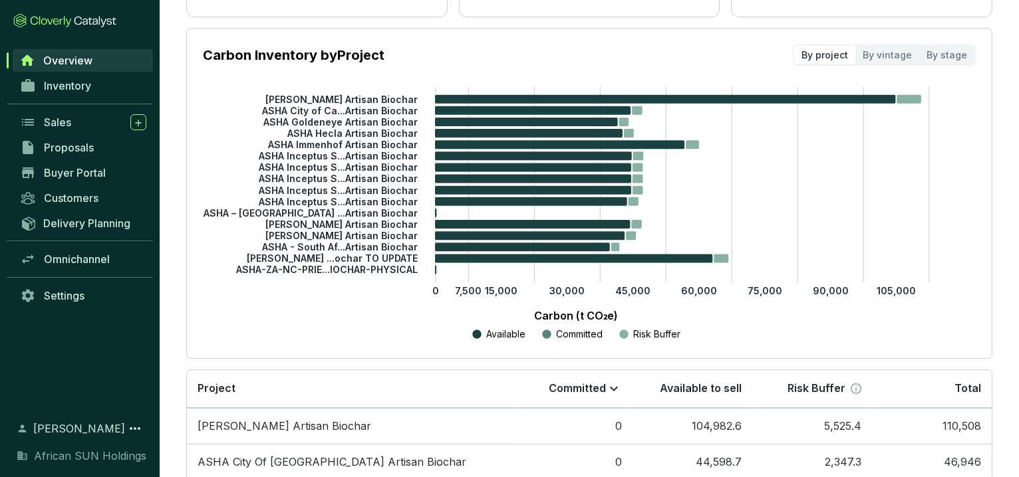
scroll to position [17, 0]
